Goal: Task Accomplishment & Management: Use online tool/utility

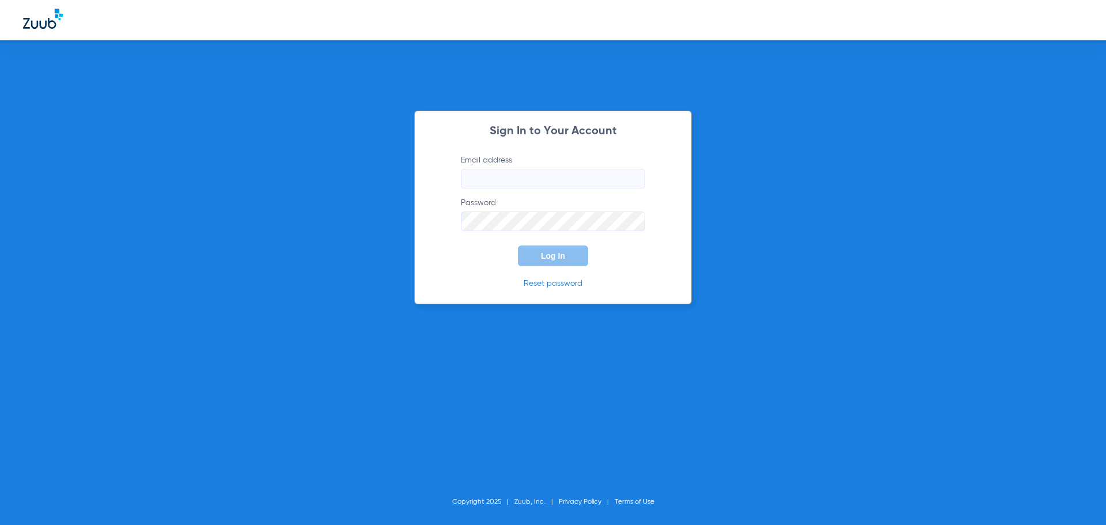
type input "[EMAIL_ADDRESS][DOMAIN_NAME]"
click at [545, 257] on span "Log In" at bounding box center [553, 255] width 24 height 9
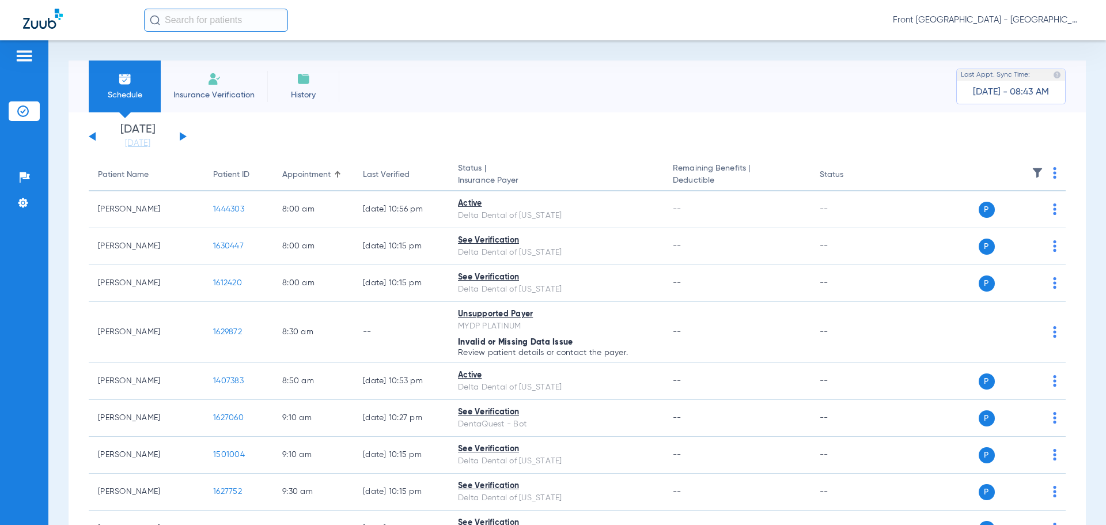
click at [184, 136] on button at bounding box center [183, 136] width 7 height 9
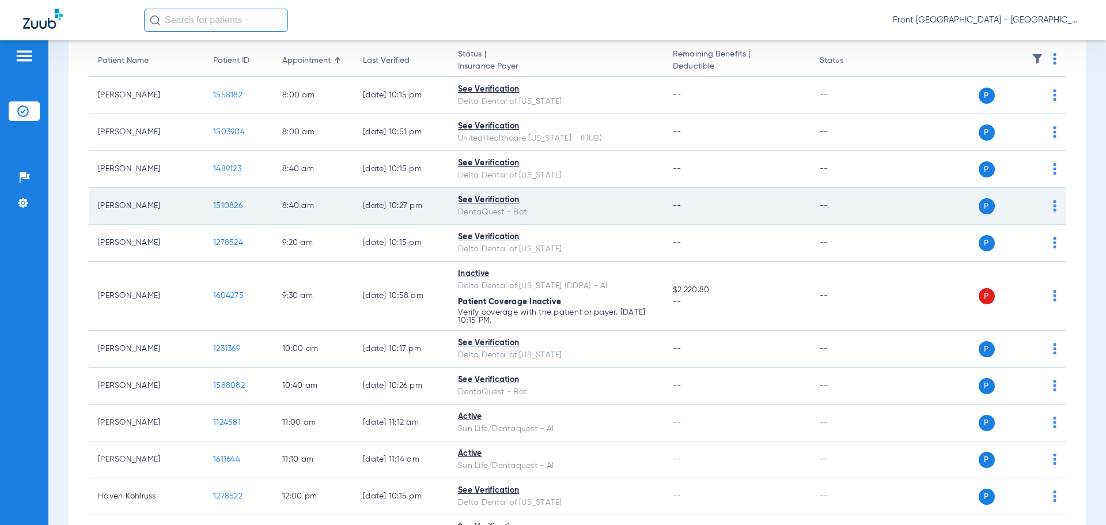
scroll to position [115, 0]
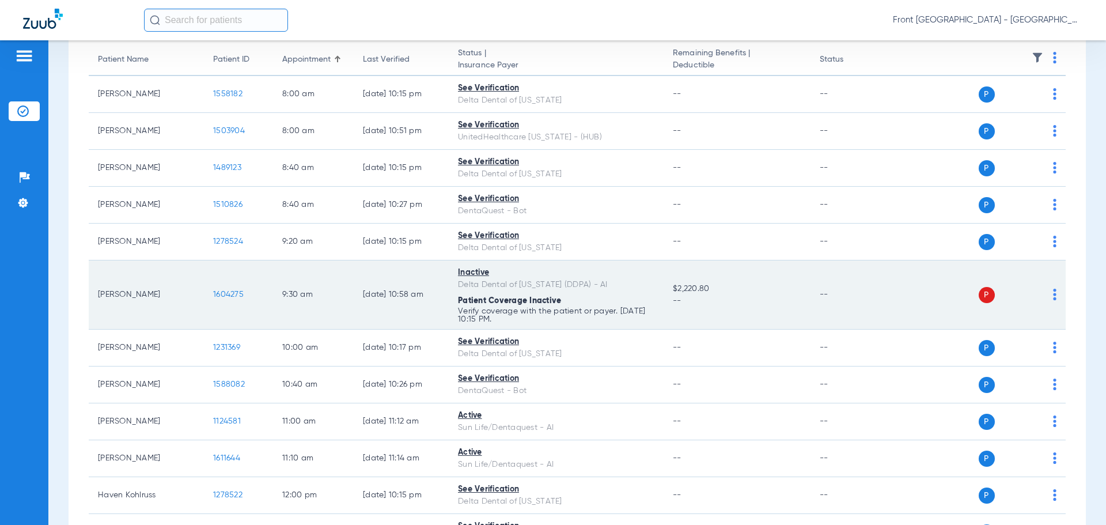
click at [234, 293] on span "1604275" at bounding box center [228, 294] width 31 height 8
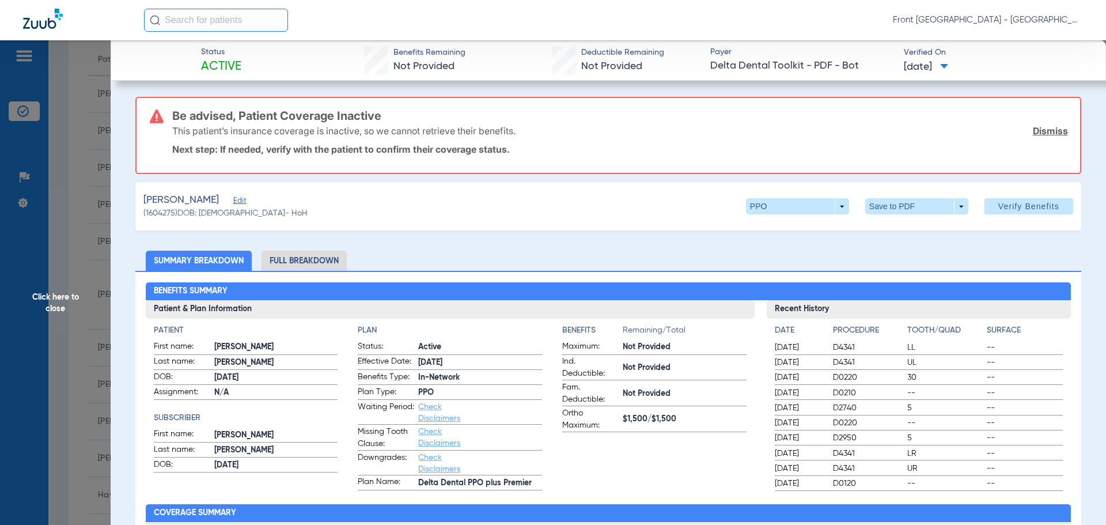
click at [63, 298] on span "Click here to close" at bounding box center [55, 302] width 111 height 525
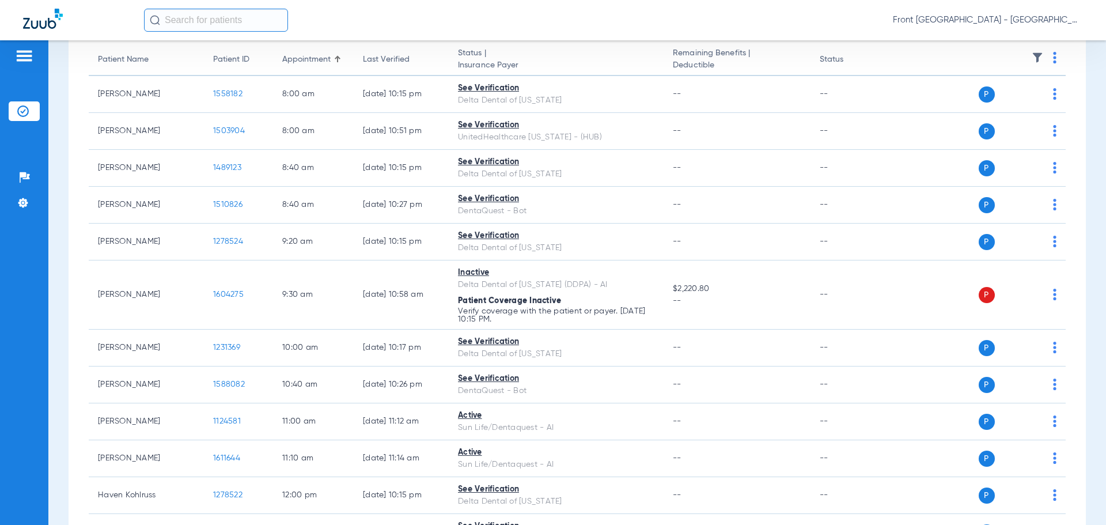
click at [545, 25] on div "Front [GEOGRAPHIC_DATA] - [GEOGRAPHIC_DATA] | My Community Dental Centers" at bounding box center [613, 20] width 939 height 23
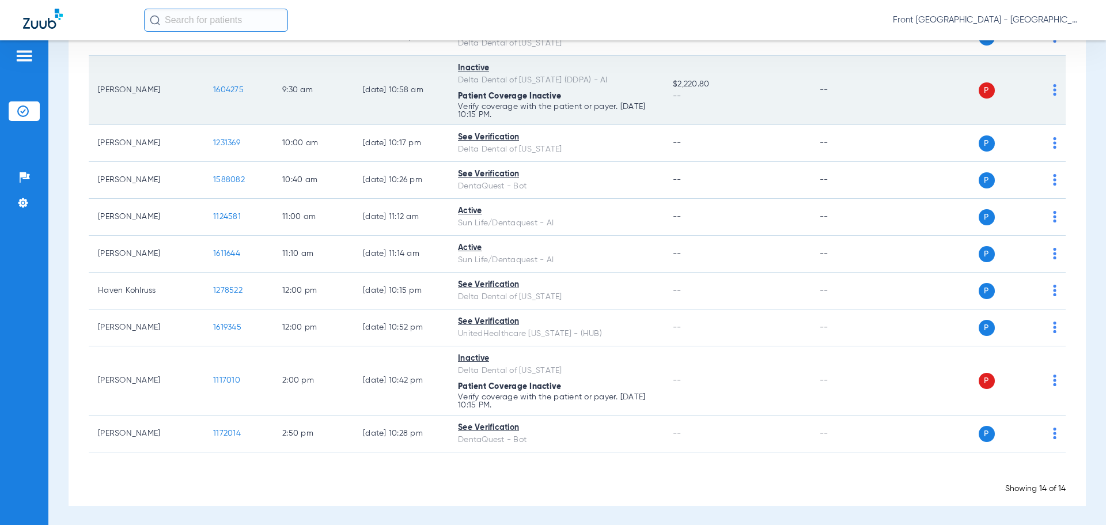
scroll to position [321, 0]
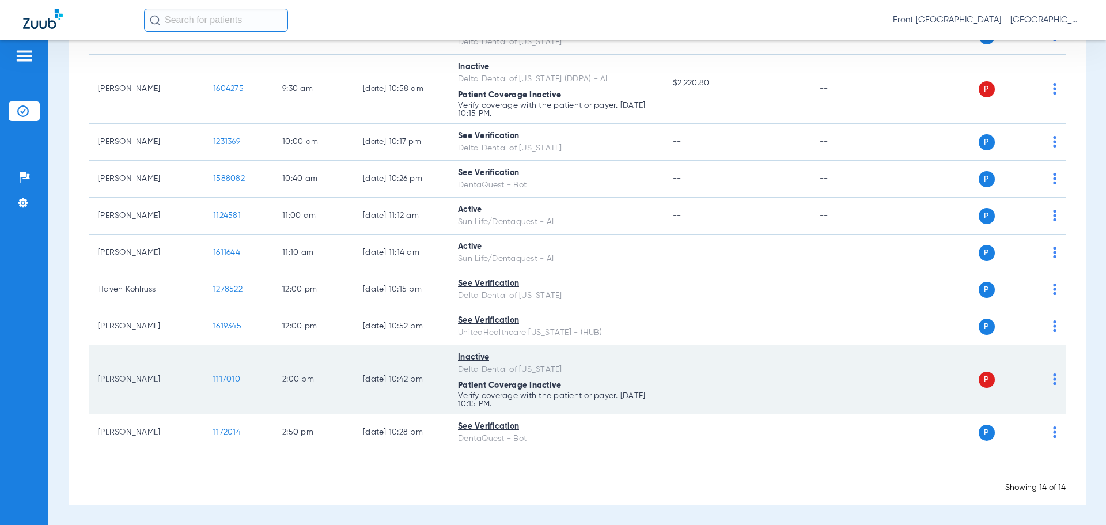
click at [221, 378] on span "1117010" at bounding box center [226, 379] width 27 height 8
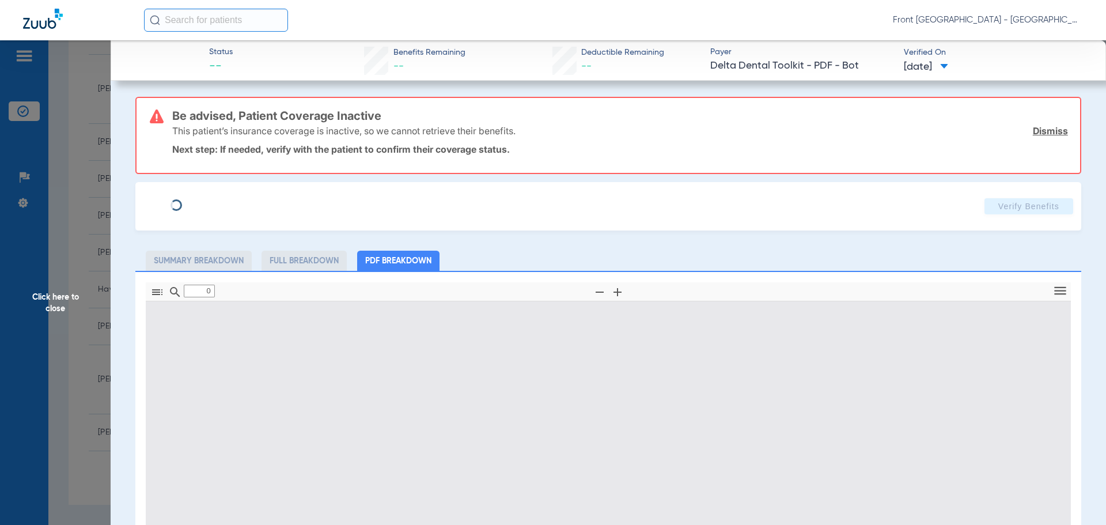
type input "1"
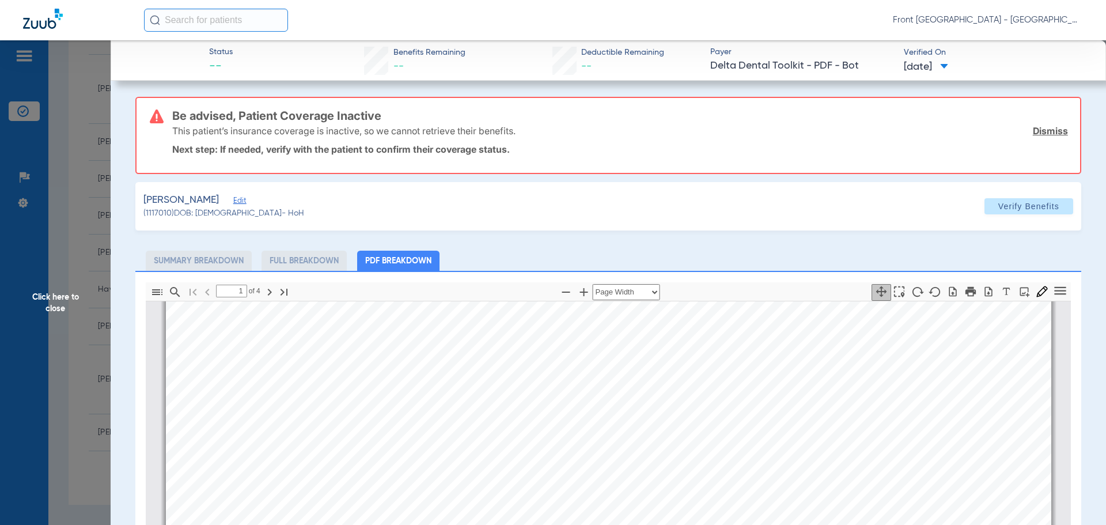
click at [65, 300] on span "Click here to close" at bounding box center [55, 302] width 111 height 525
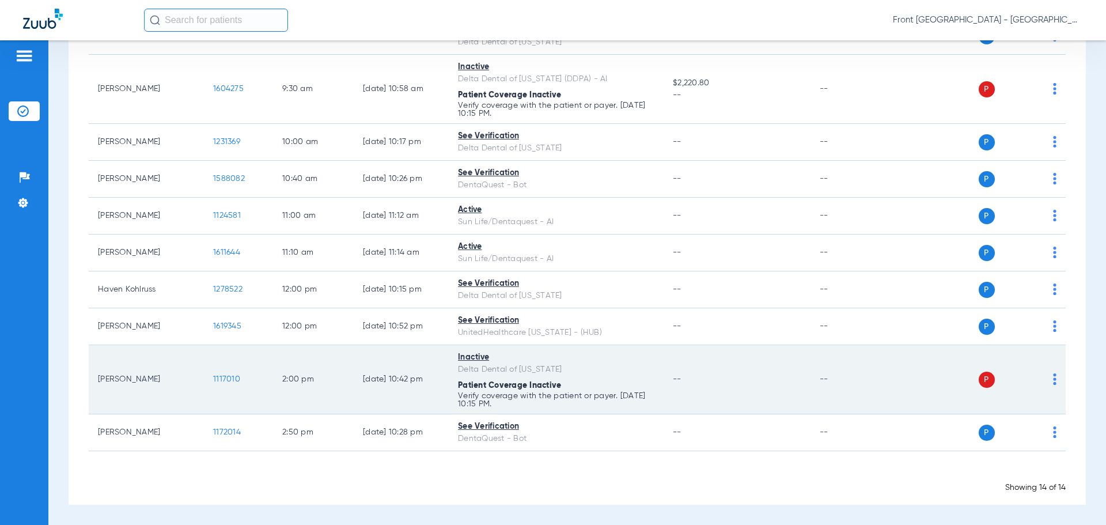
click at [1053, 376] on img at bounding box center [1054, 379] width 3 height 12
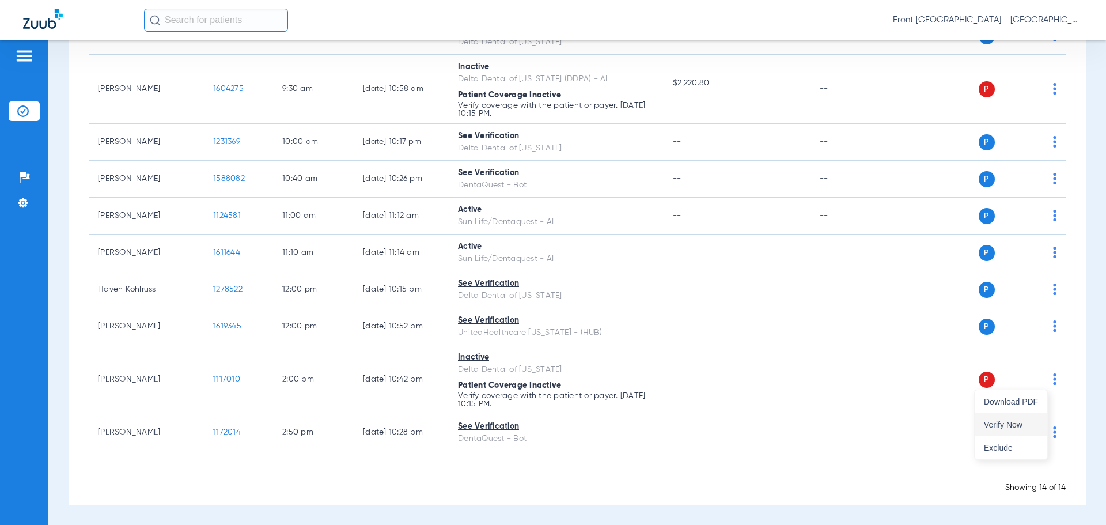
click at [999, 422] on span "Verify Now" at bounding box center [1011, 425] width 54 height 8
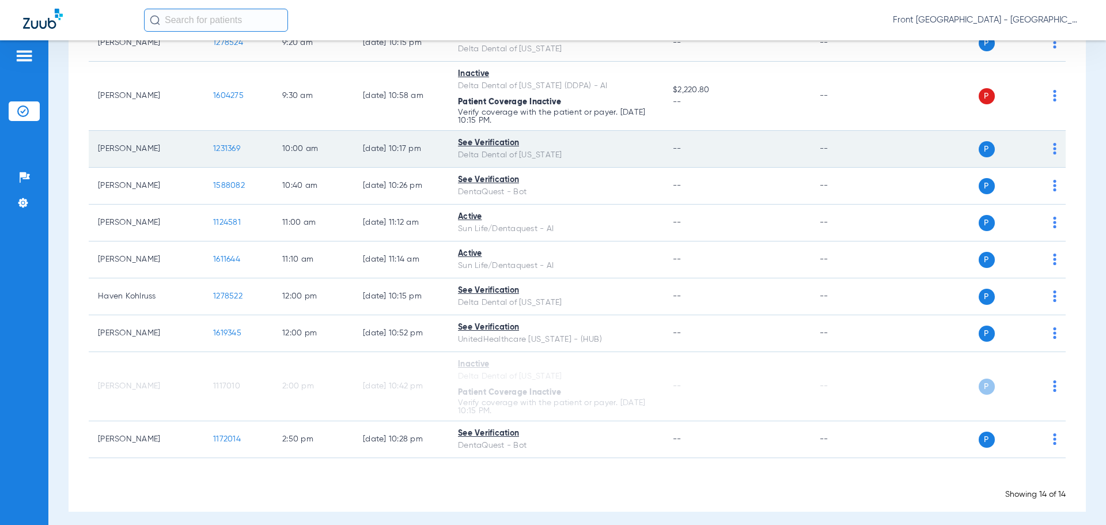
scroll to position [321, 0]
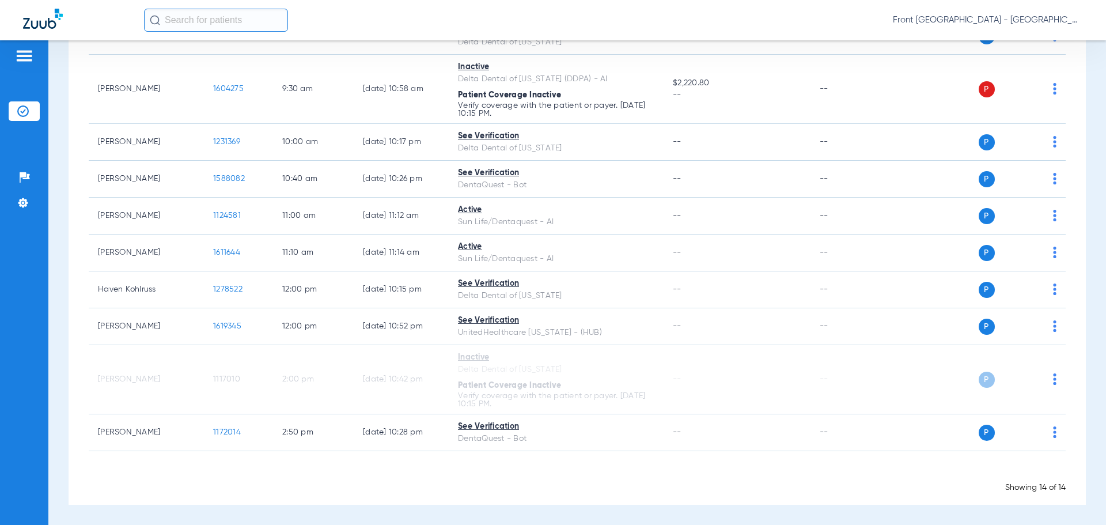
click at [809, 20] on div "Front [GEOGRAPHIC_DATA] - [GEOGRAPHIC_DATA] | My Community Dental Centers" at bounding box center [613, 20] width 939 height 23
click at [666, 20] on div "Front [GEOGRAPHIC_DATA] - [GEOGRAPHIC_DATA] | My Community Dental Centers" at bounding box center [613, 20] width 939 height 23
